Goal: Navigation & Orientation: Find specific page/section

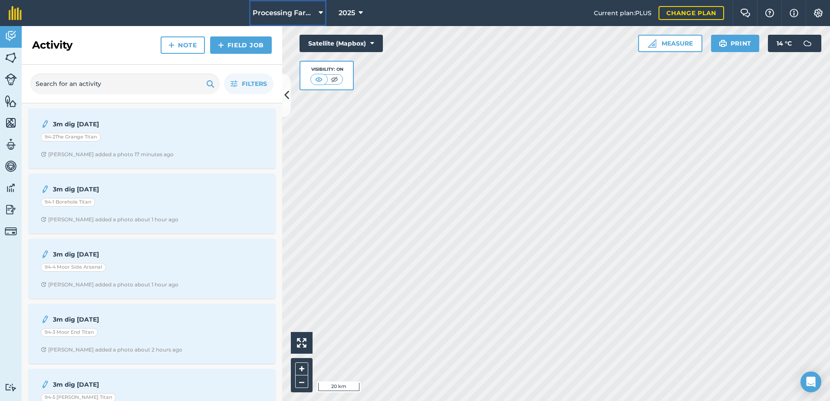
click at [287, 13] on span "Processing Farms" at bounding box center [284, 13] width 63 height 10
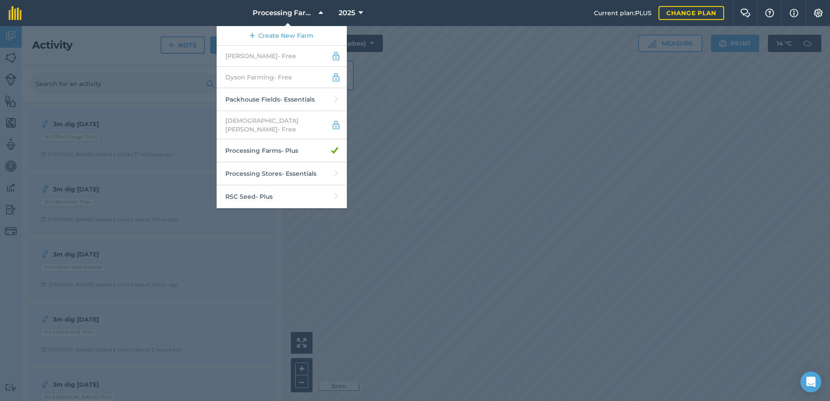
click at [155, 234] on div at bounding box center [415, 213] width 830 height 375
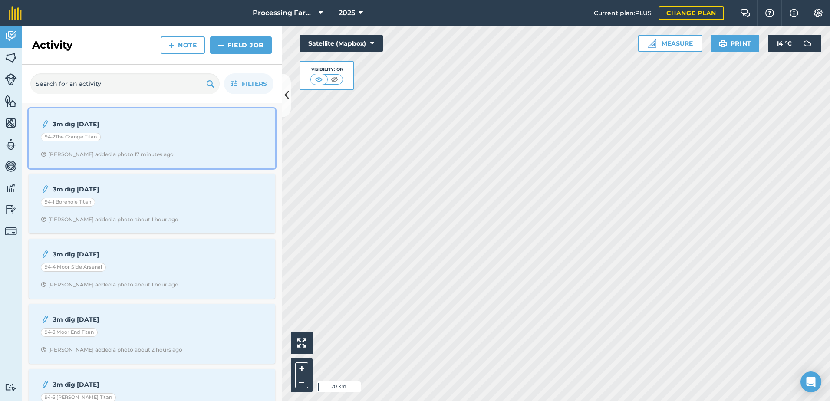
click at [182, 152] on span "[PERSON_NAME] added a photo 17 minutes ago" at bounding box center [152, 154] width 222 height 7
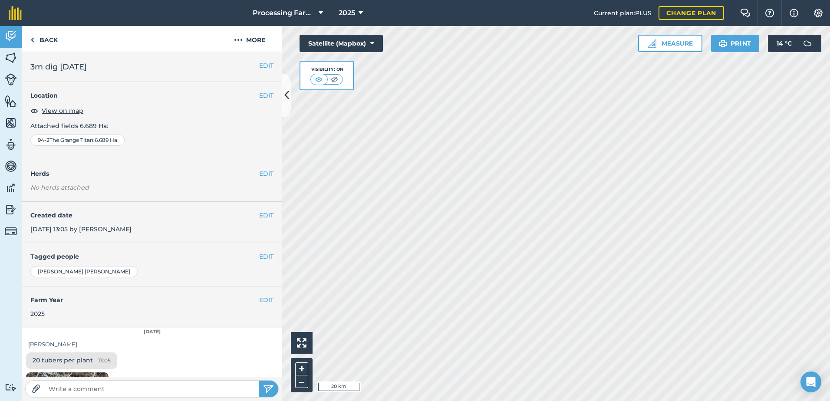
scroll to position [82, 0]
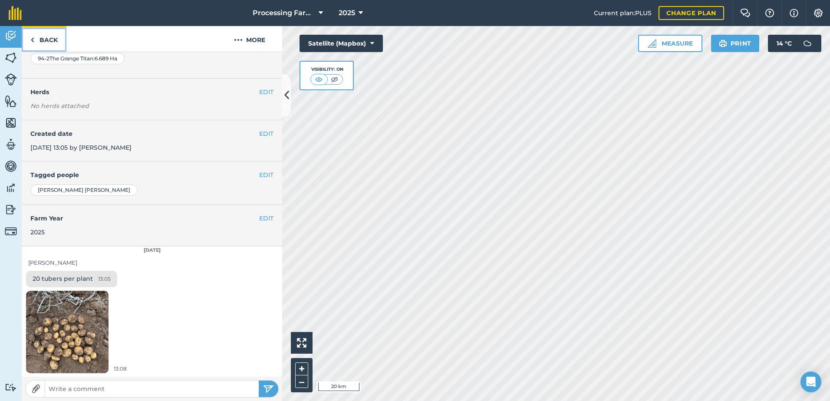
click at [37, 38] on link "Back" at bounding box center [44, 39] width 45 height 26
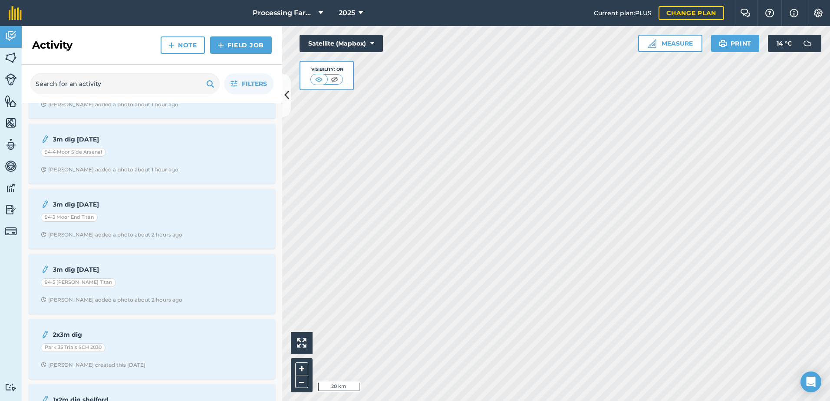
scroll to position [130, 0]
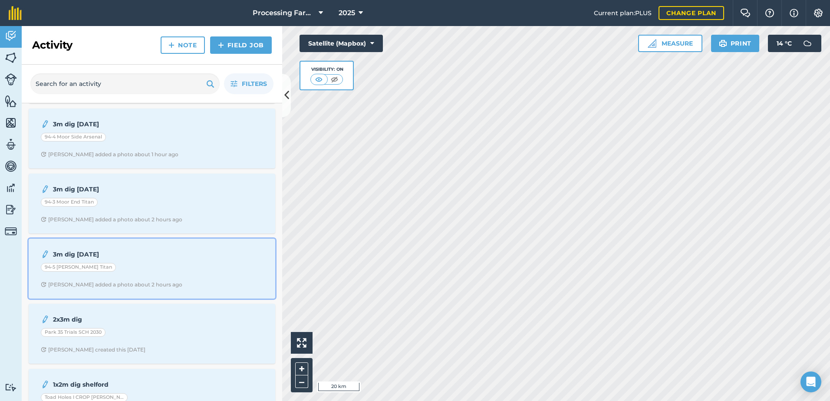
click at [187, 278] on div "3m dig [DATE] 94-5 [PERSON_NAME] Titan [PERSON_NAME] added a photo about 2 hour…" at bounding box center [152, 268] width 236 height 49
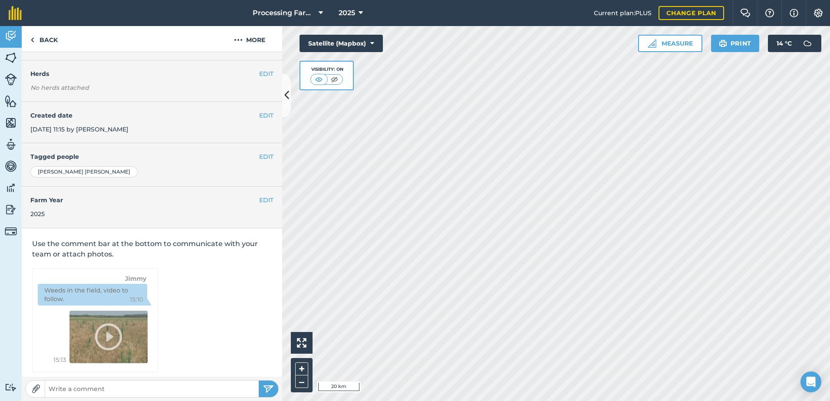
scroll to position [106, 0]
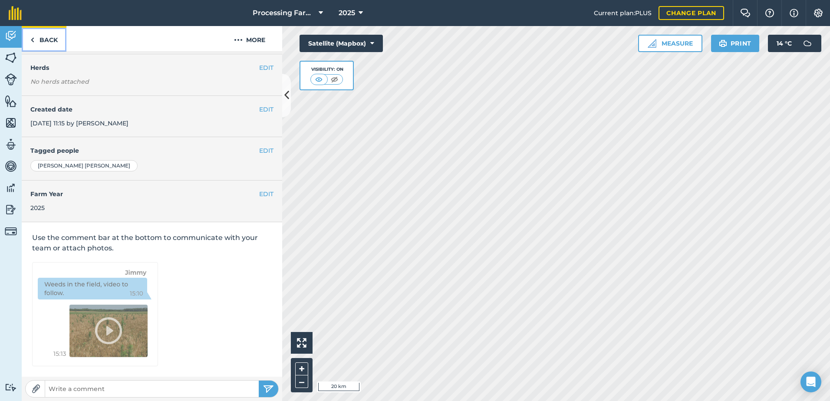
click at [50, 41] on link "Back" at bounding box center [44, 39] width 45 height 26
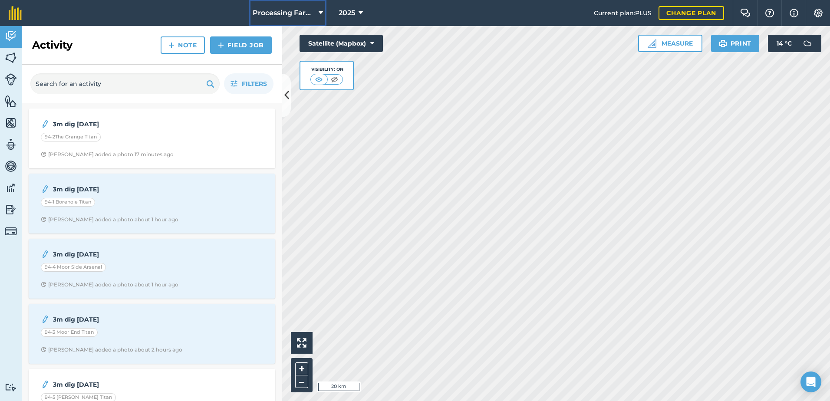
click at [282, 6] on button "Processing Farms" at bounding box center [287, 13] width 77 height 26
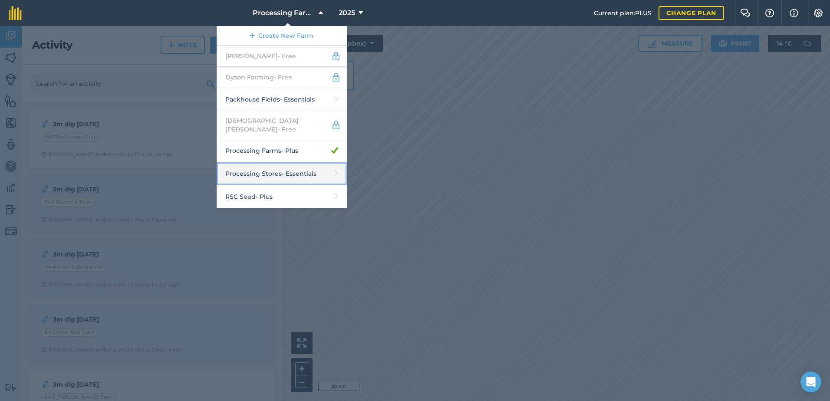
click at [320, 167] on link "Processing Stores - Essentials" at bounding box center [282, 173] width 130 height 23
